Goal: Task Accomplishment & Management: Complete application form

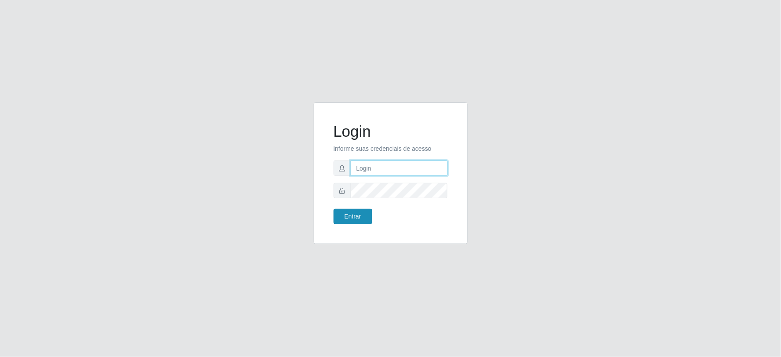
type input "[EMAIL_ADDRESS][DOMAIN_NAME]"
click at [349, 212] on button "Entrar" at bounding box center [353, 216] width 39 height 15
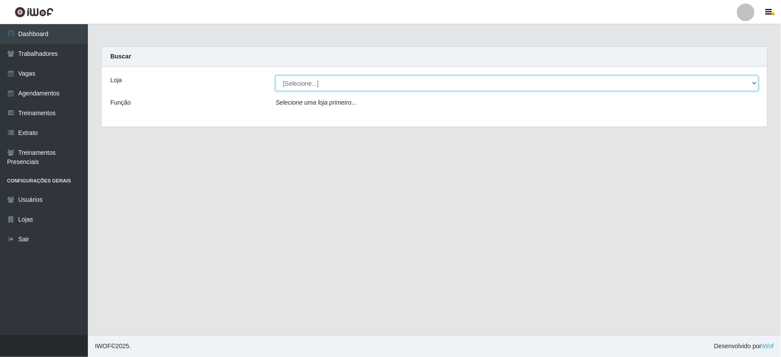
click at [330, 83] on select "[Selecione...] SuperFácil Atacado - Vale do Sol" at bounding box center [517, 83] width 483 height 15
select select "502"
click at [276, 76] on select "[Selecione...] SuperFácil Atacado - Vale do Sol" at bounding box center [517, 83] width 483 height 15
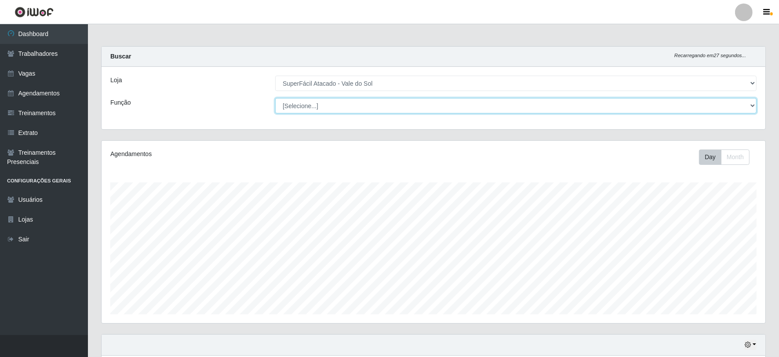
click at [307, 111] on select "[Selecione...] Embalador Embalador + Embalador ++ Operador de Caixa Operador de…" at bounding box center [515, 105] width 481 height 15
click at [275, 98] on select "[Selecione...] Embalador Embalador + Embalador ++ Operador de Caixa Operador de…" at bounding box center [515, 105] width 481 height 15
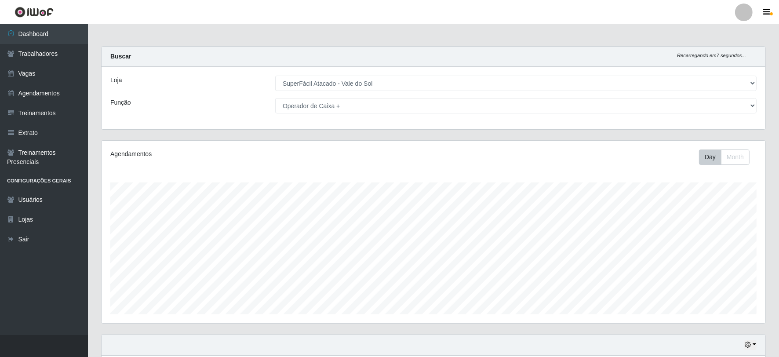
click at [236, 125] on div "Loja [Selecione...] SuperFácil Atacado - Vale do Sol Função [Selecione...] Emba…" at bounding box center [434, 98] width 664 height 62
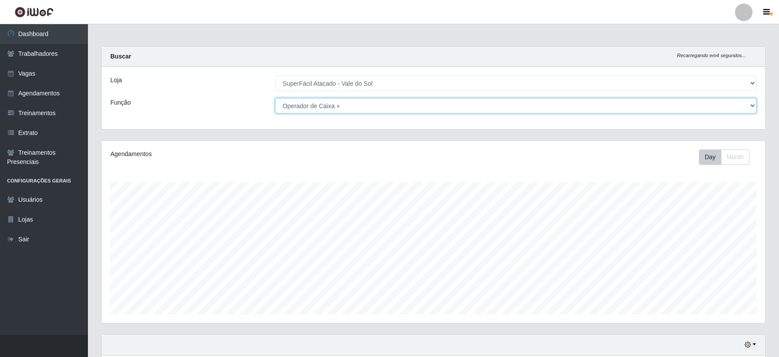
click at [345, 109] on select "[Selecione...] Embalador Embalador + Embalador ++ Operador de Caixa Operador de…" at bounding box center [515, 105] width 481 height 15
click at [348, 106] on select "[Selecione...] Embalador Embalador + Embalador ++ Operador de Caixa Operador de…" at bounding box center [515, 105] width 481 height 15
click at [275, 98] on select "[Selecione...] Embalador Embalador + Embalador ++ Operador de Caixa Operador de…" at bounding box center [515, 105] width 481 height 15
click at [353, 109] on select "[Selecione...] Embalador Embalador + Embalador ++ Operador de Caixa Operador de…" at bounding box center [515, 105] width 481 height 15
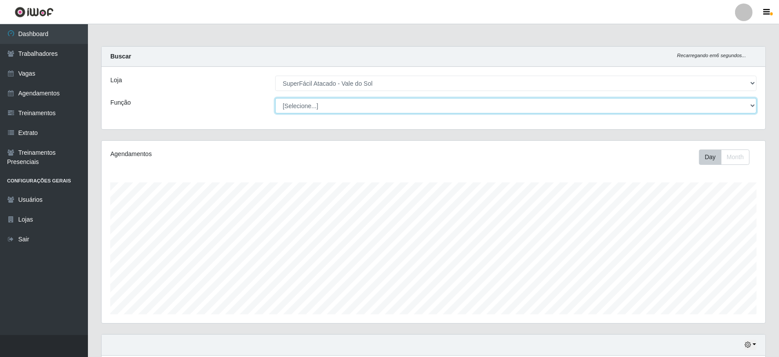
select select "72"
click at [275, 98] on select "[Selecione...] Embalador Embalador + Embalador ++ Operador de Caixa Operador de…" at bounding box center [515, 105] width 481 height 15
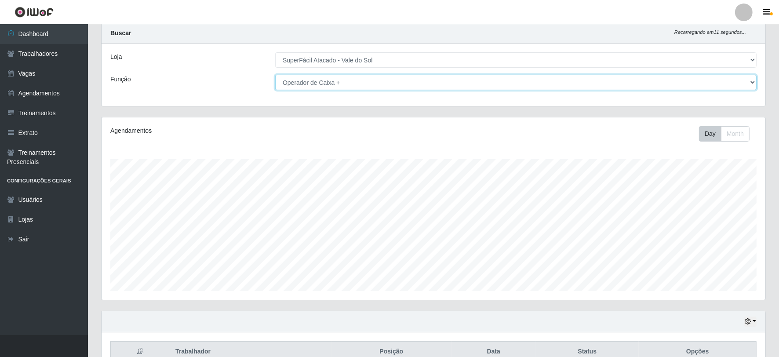
scroll to position [70, 0]
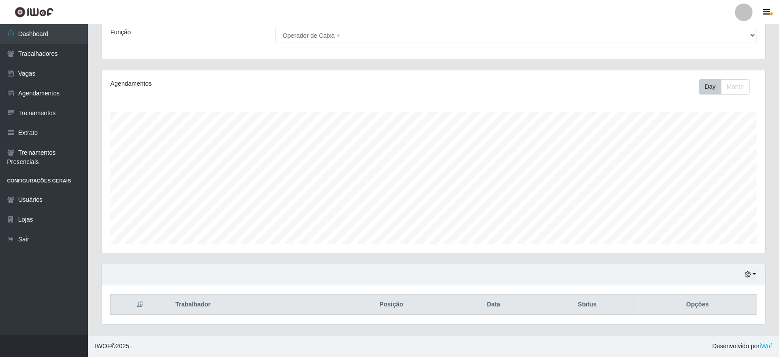
click at [743, 274] on div "Hoje 1 dia 3 dias 1 Semana Não encerrados" at bounding box center [434, 274] width 664 height 21
click at [752, 278] on button "button" at bounding box center [750, 274] width 12 height 10
click at [719, 218] on button "3 dias" at bounding box center [720, 223] width 69 height 18
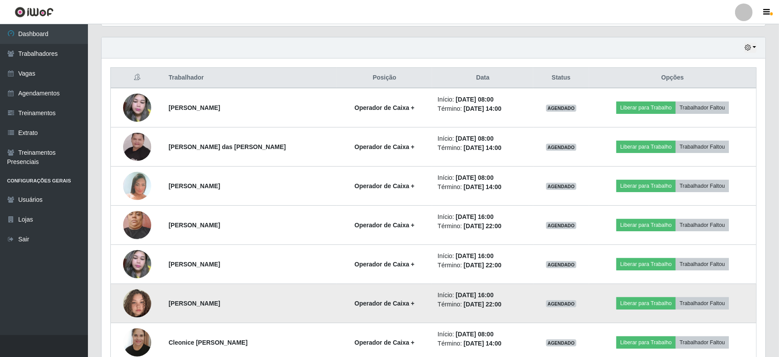
scroll to position [314, 0]
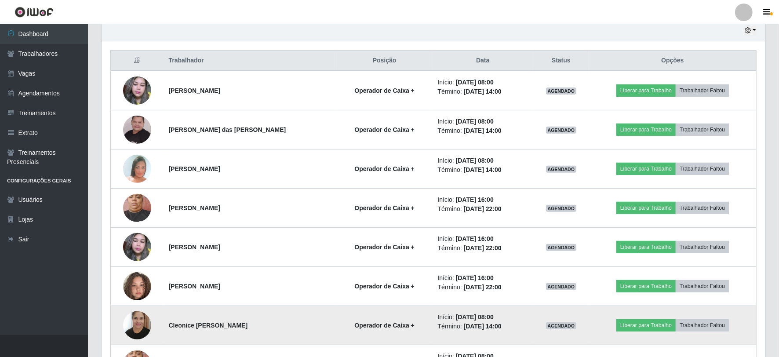
click at [505, 318] on li "Início: [DATE] 08:00" at bounding box center [482, 316] width 90 height 9
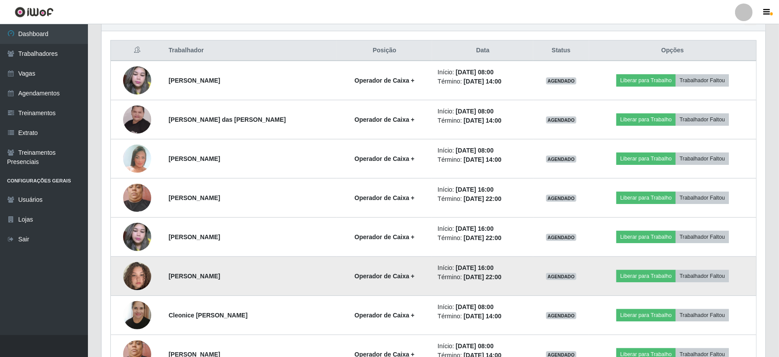
scroll to position [342, 0]
